Goal: Navigation & Orientation: Find specific page/section

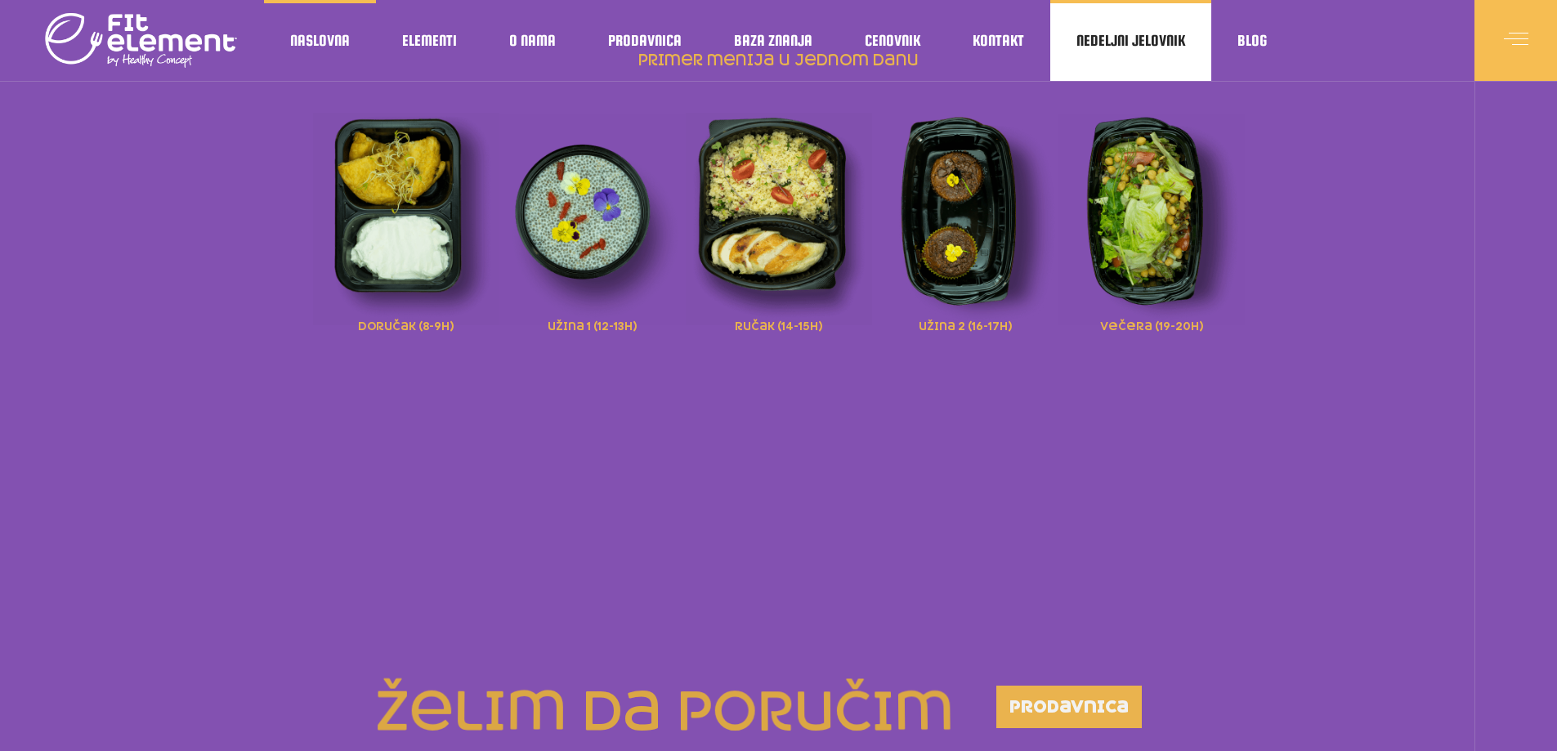
click at [1157, 41] on span "Nedeljni jelovnik" at bounding box center [1131, 41] width 109 height 8
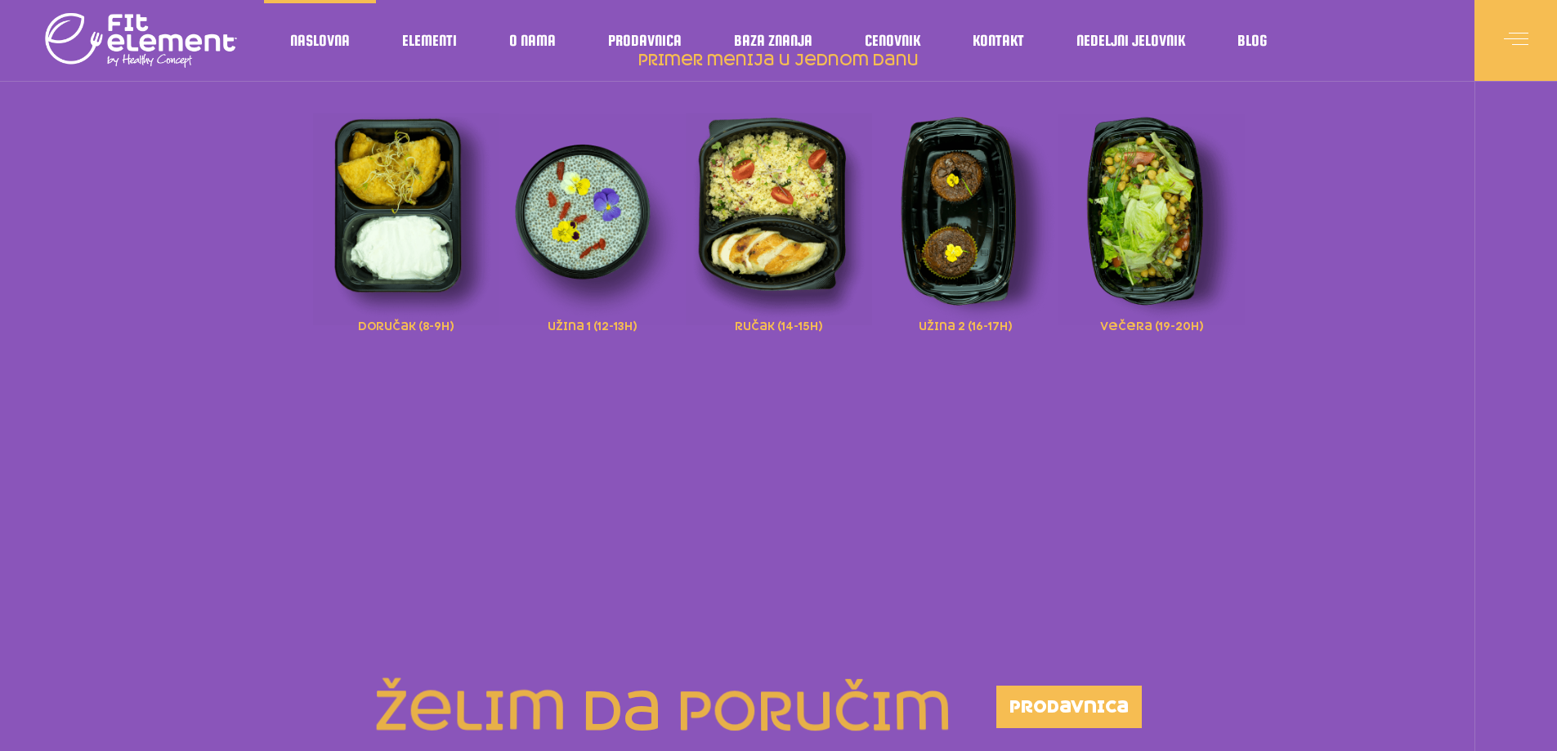
click at [1502, 33] on div at bounding box center [1516, 40] width 83 height 81
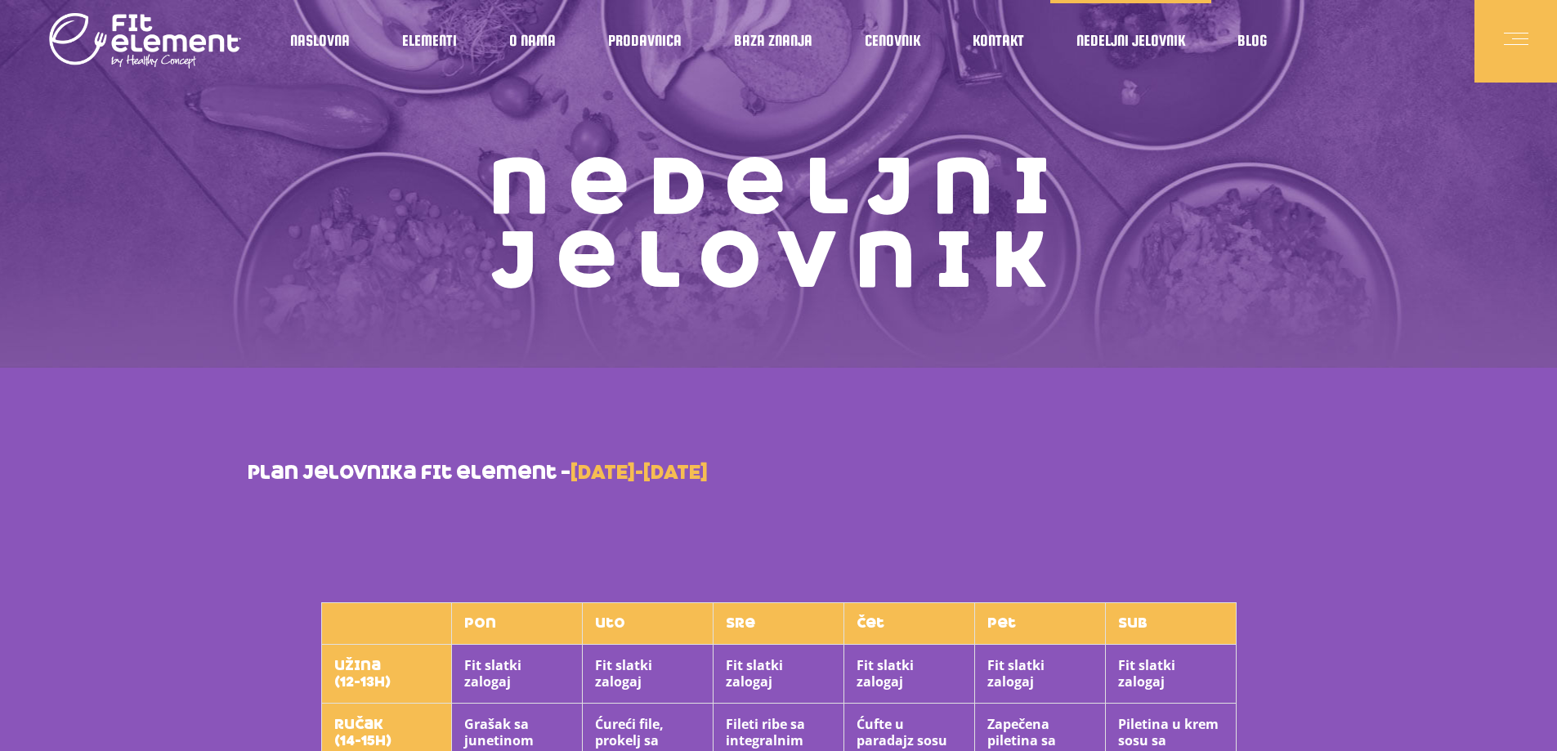
click at [1521, 40] on span at bounding box center [1516, 41] width 25 height 25
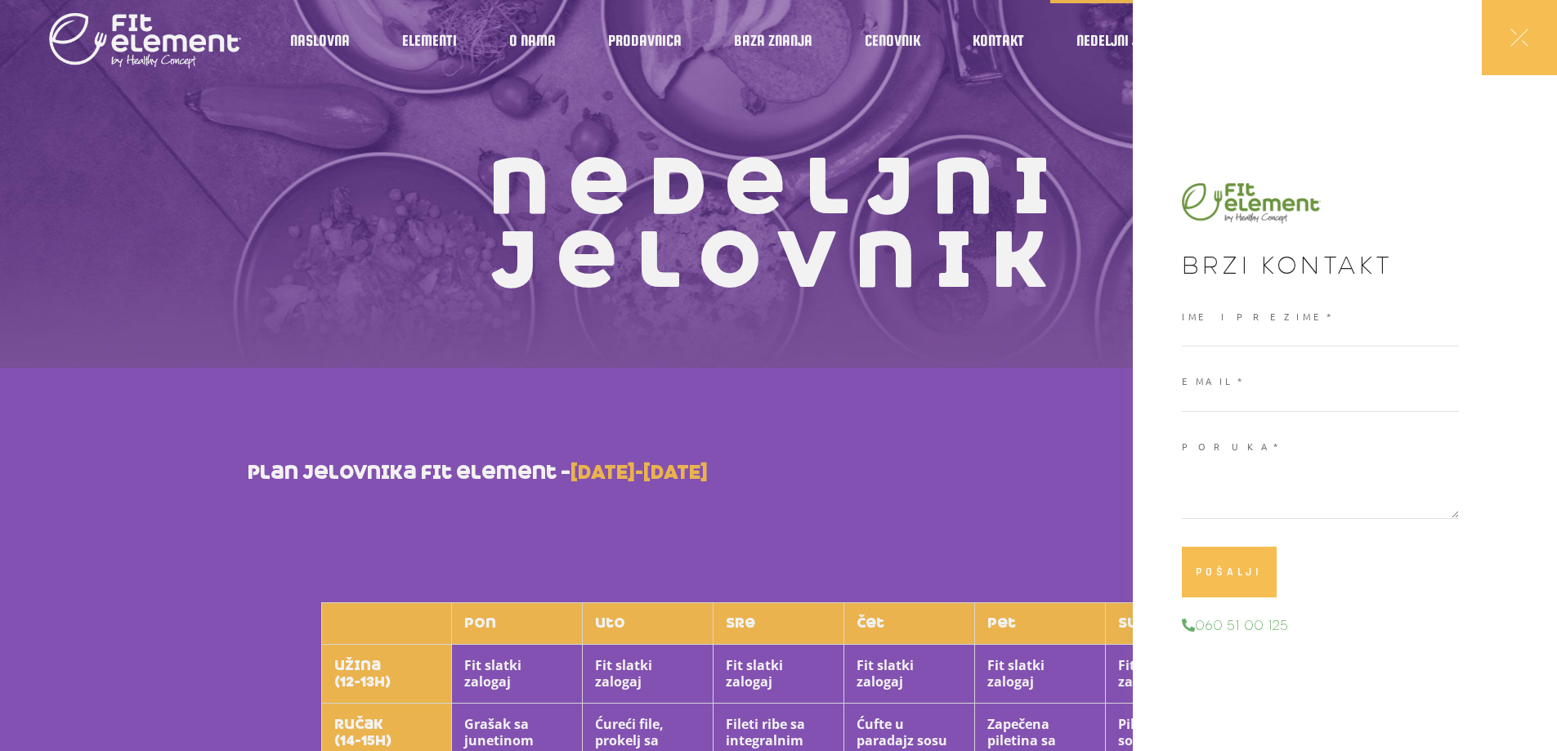
click at [1521, 40] on icon at bounding box center [1520, 38] width 18 height 18
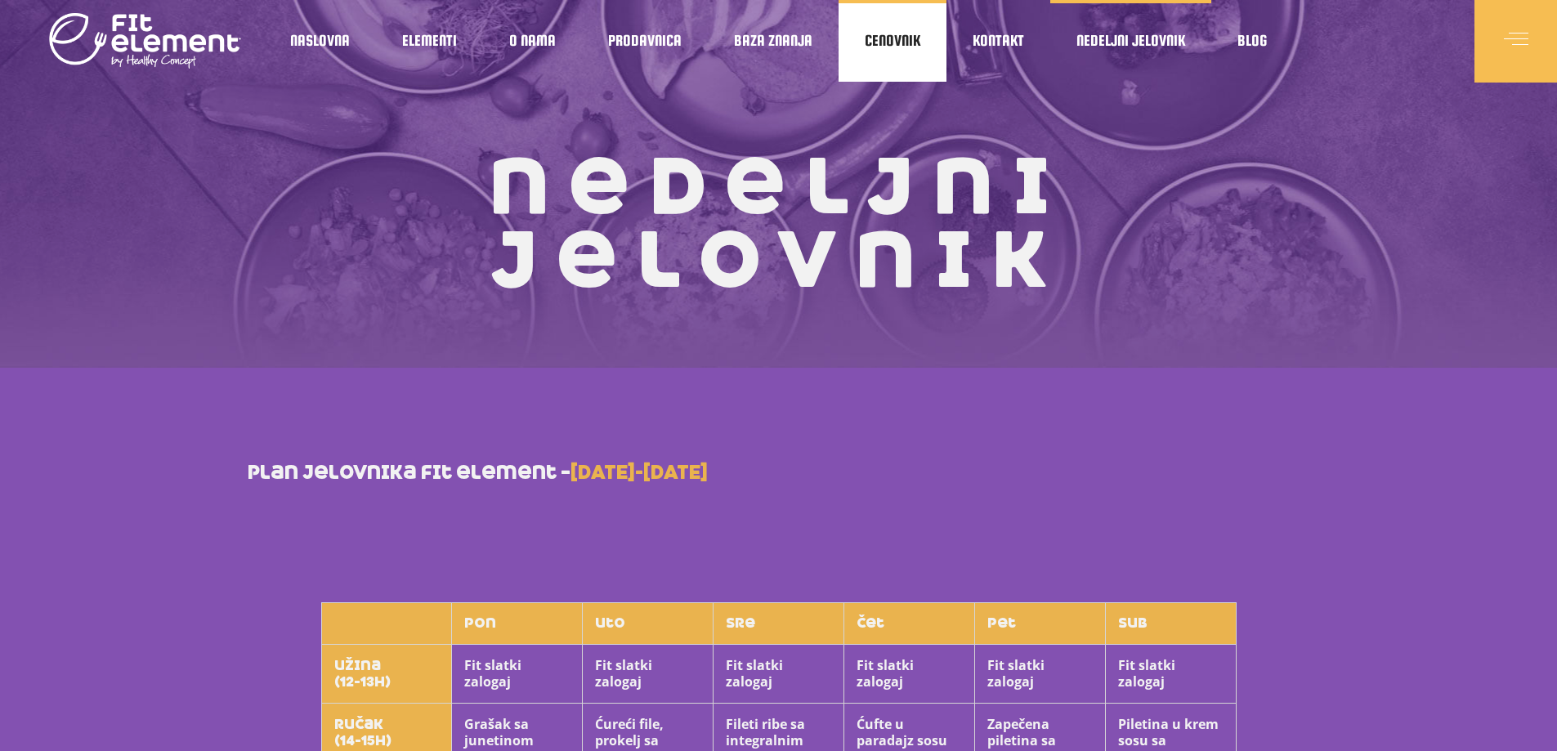
click at [914, 45] on span "Cenovnik" at bounding box center [893, 41] width 56 height 8
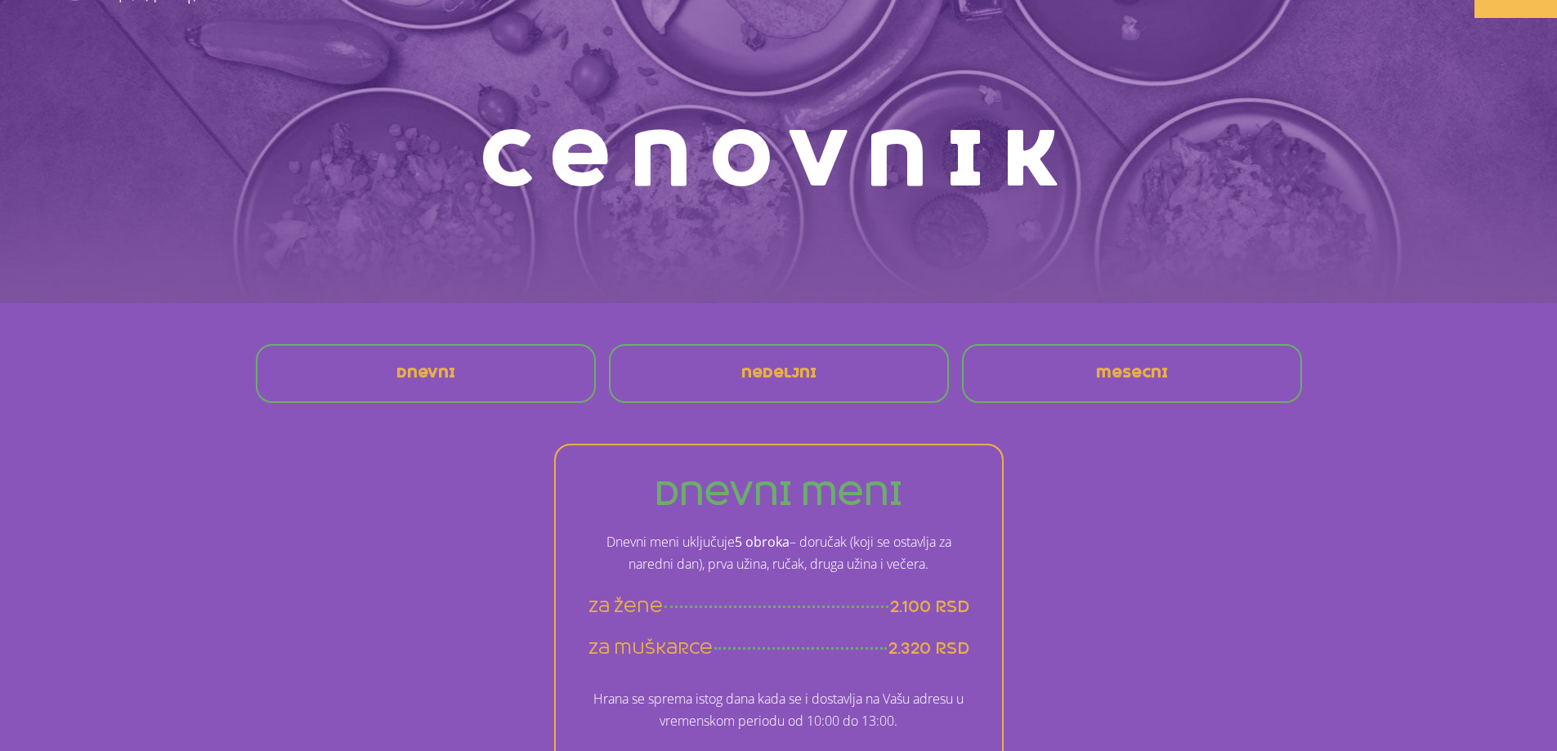
scroll to position [327, 0]
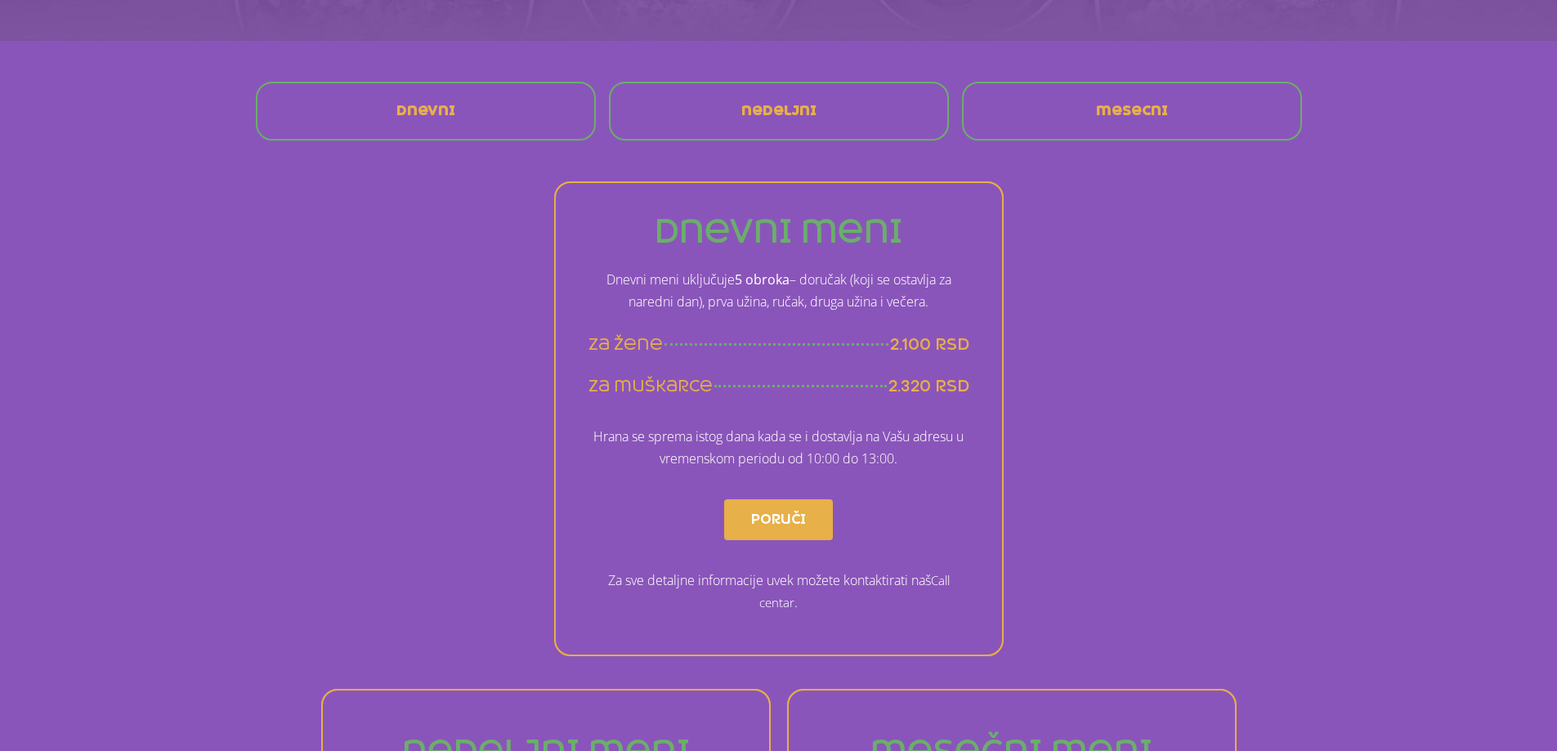
click at [1171, 97] on link "mesecni" at bounding box center [1132, 111] width 98 height 39
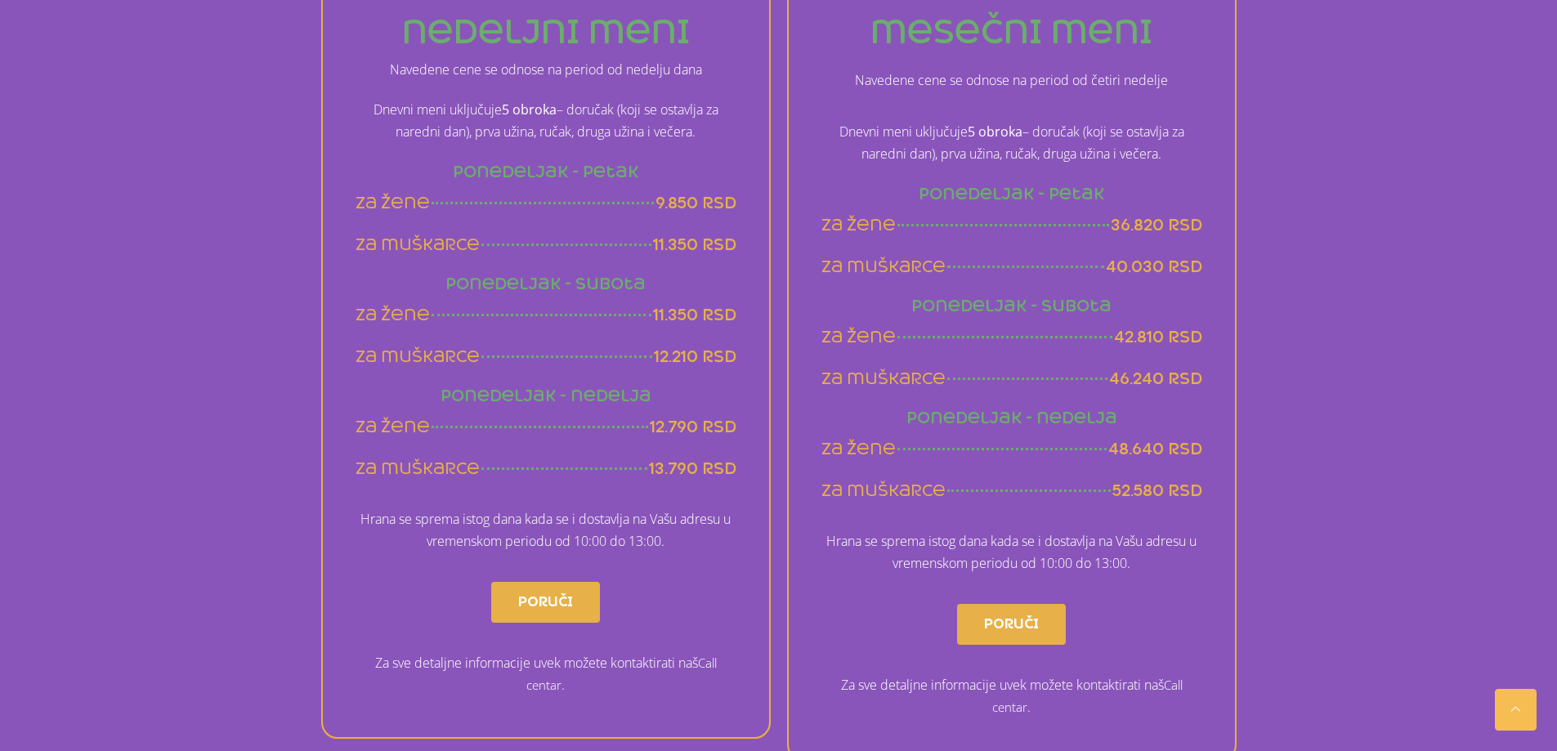
scroll to position [1046, 0]
